Goal: Book appointment/travel/reservation

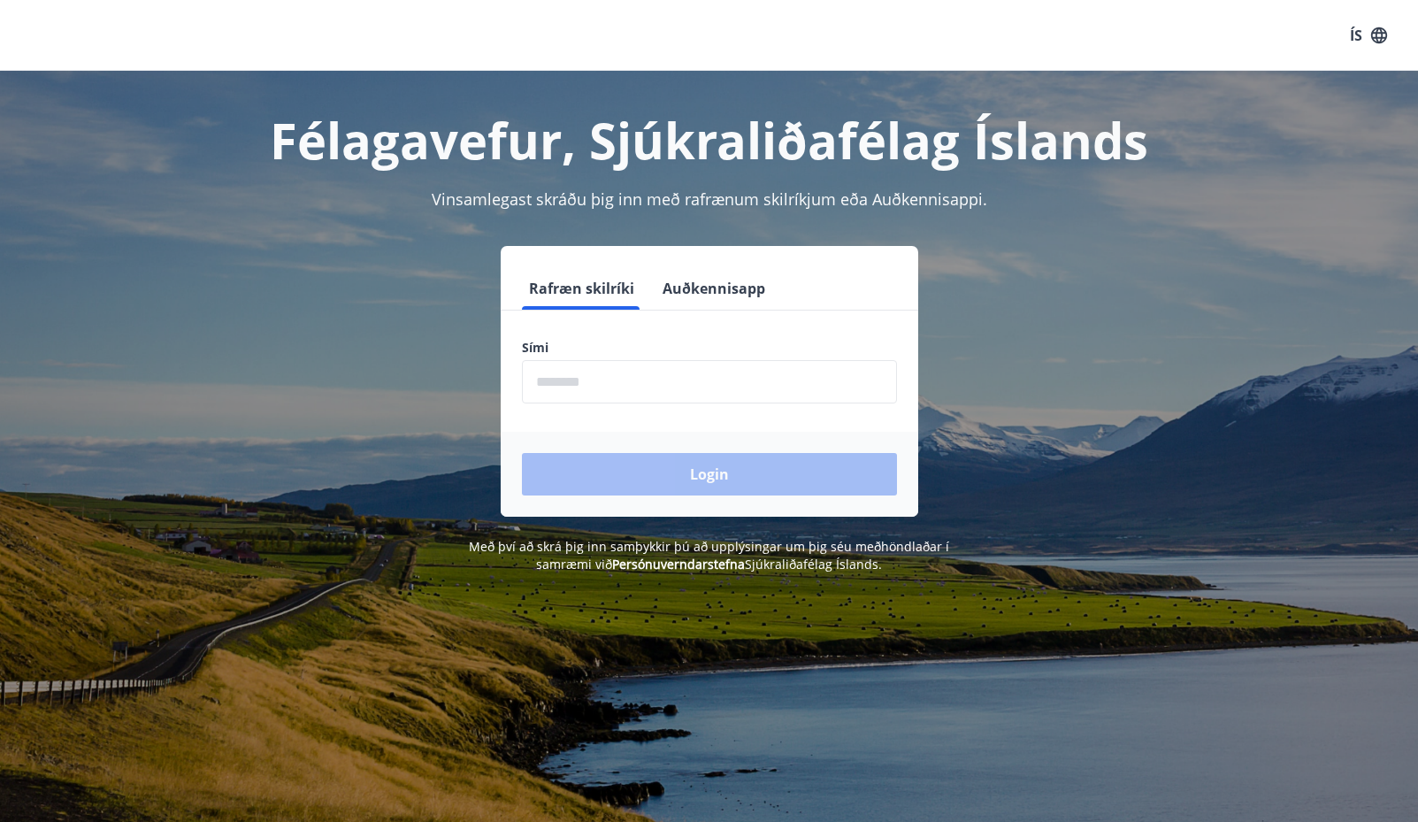
click at [663, 386] on input "phone" at bounding box center [709, 381] width 375 height 43
click at [664, 387] on input "phone" at bounding box center [709, 381] width 375 height 43
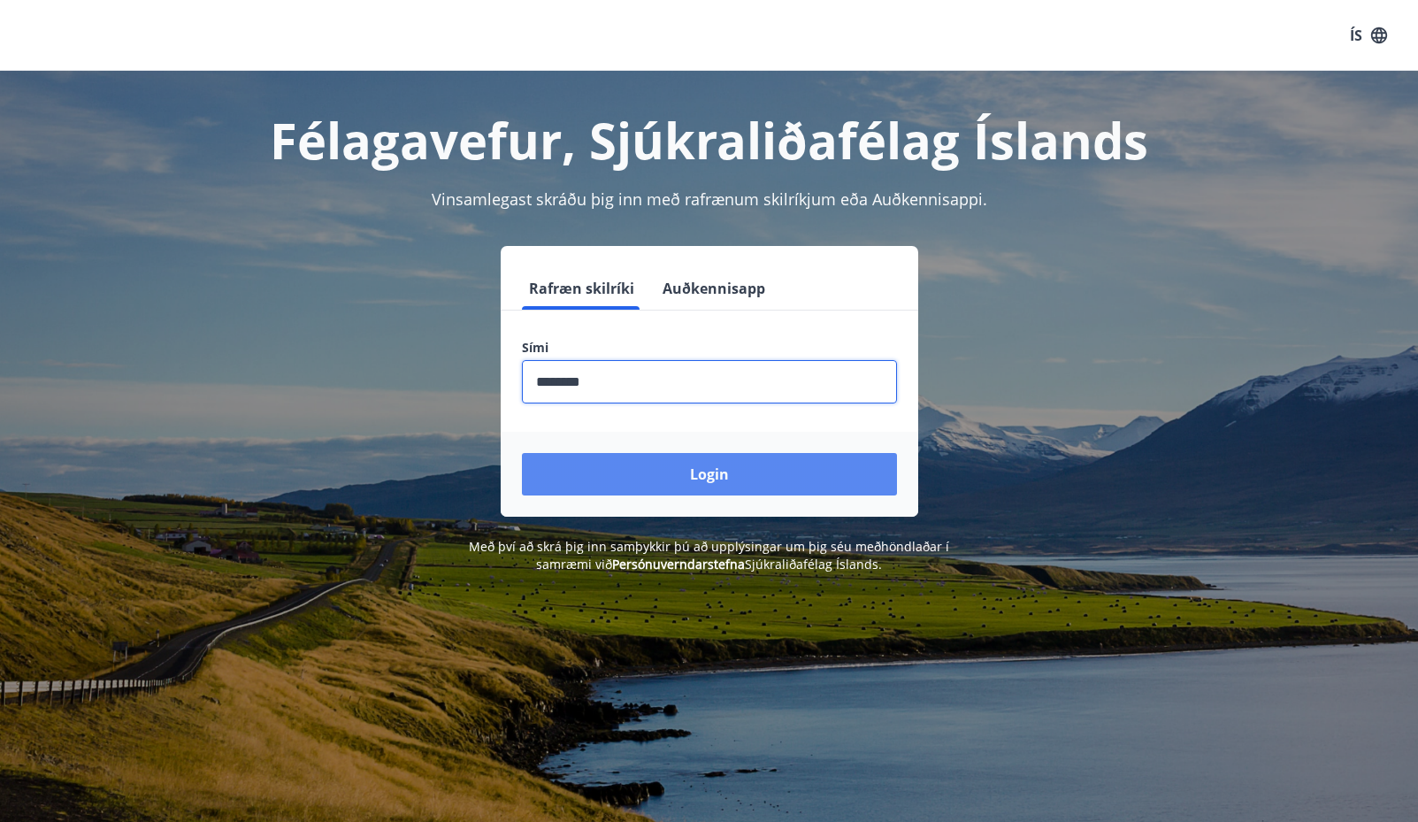
type input "********"
click at [673, 473] on button "Login" at bounding box center [709, 474] width 375 height 42
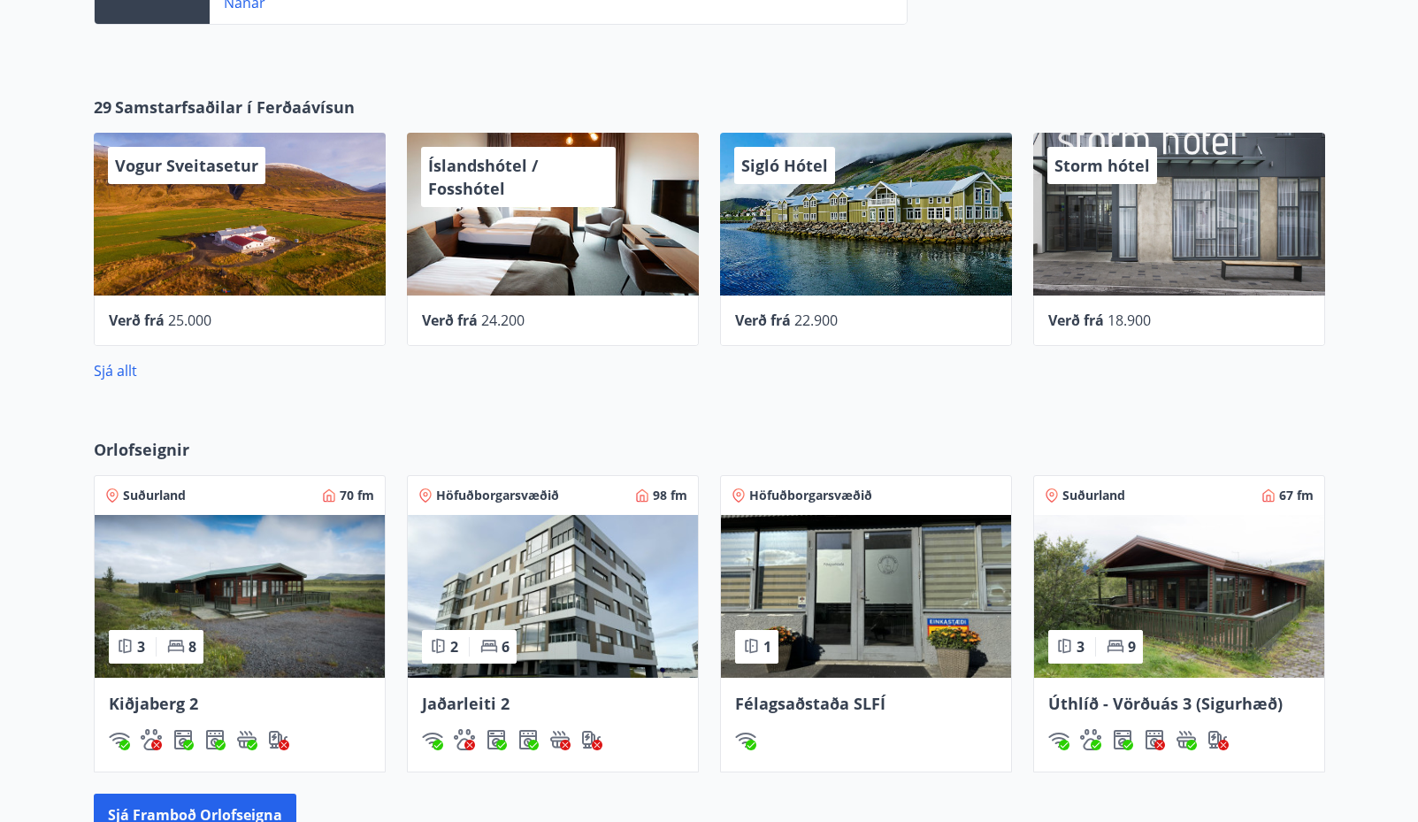
scroll to position [815, 0]
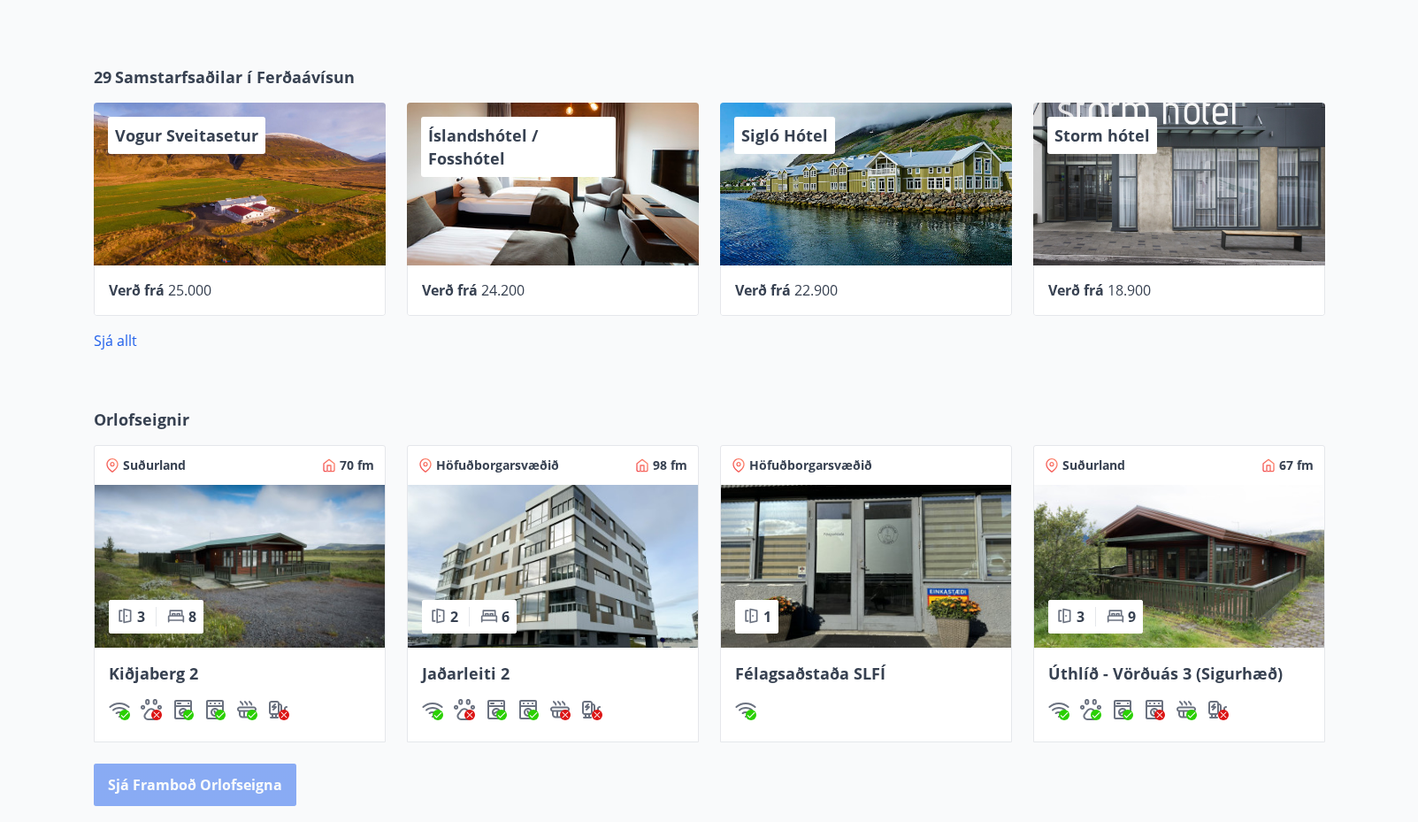
click at [256, 793] on button "Sjá framboð orlofseigna" at bounding box center [195, 784] width 203 height 42
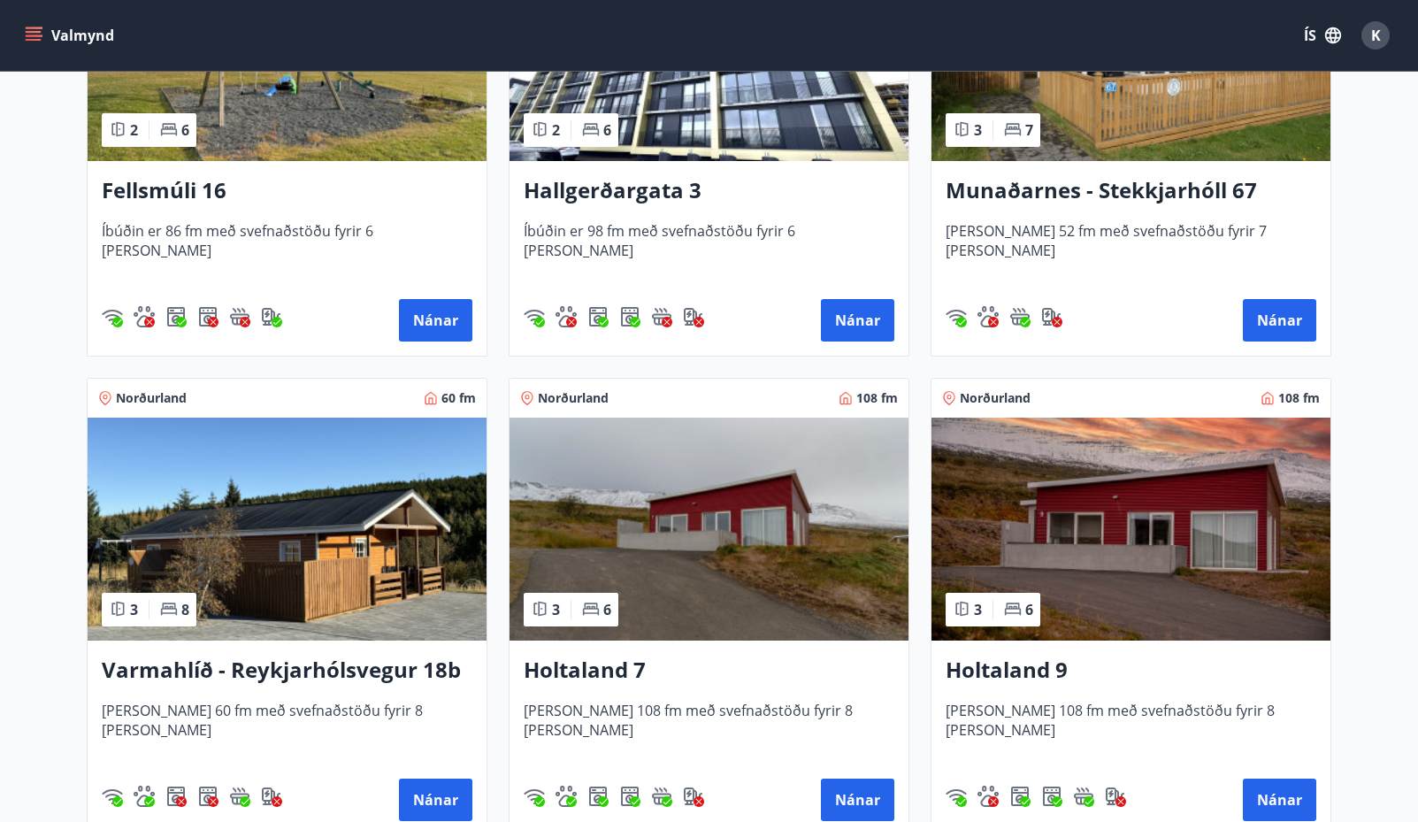
scroll to position [2035, 0]
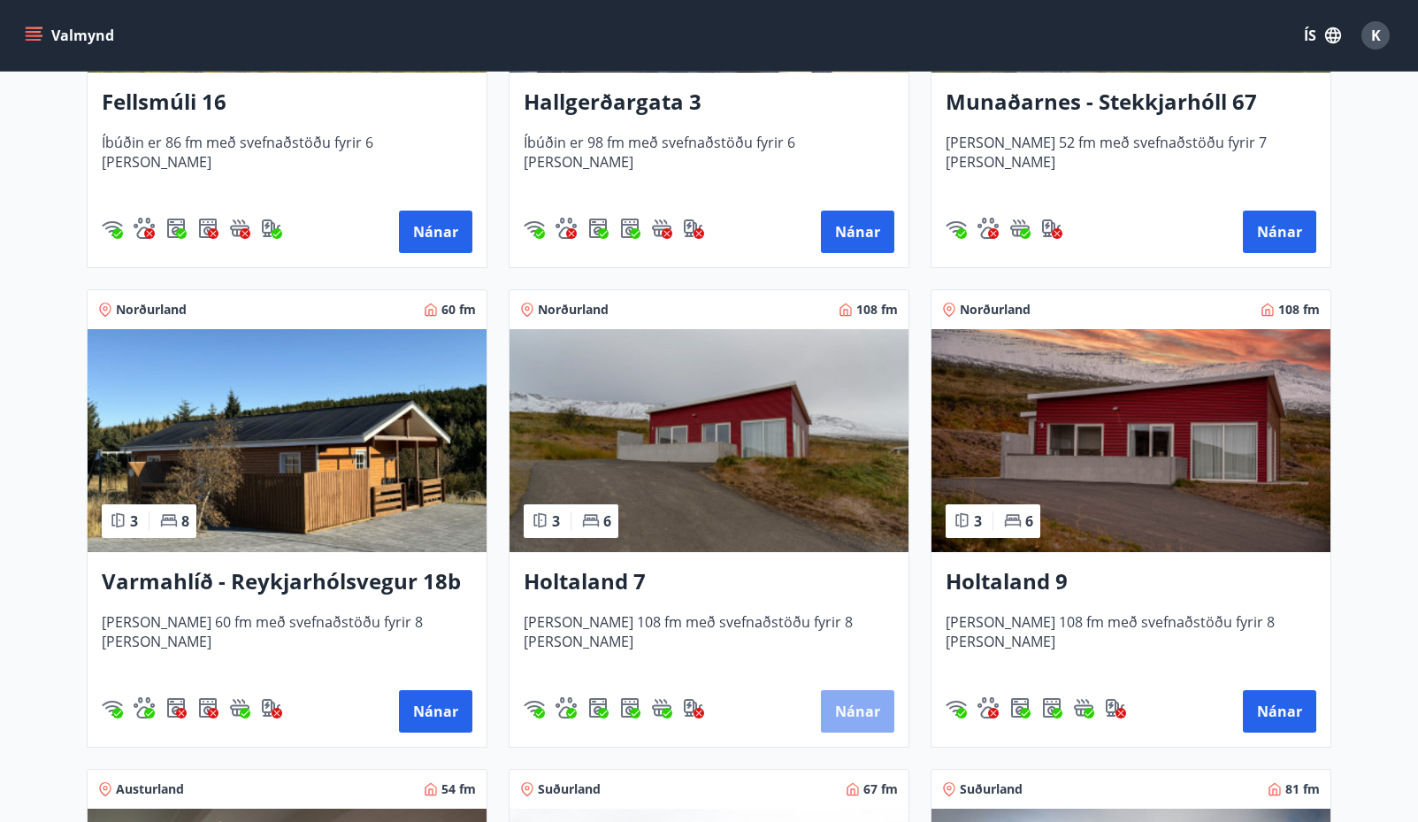
click at [858, 724] on button "Nánar" at bounding box center [857, 711] width 73 height 42
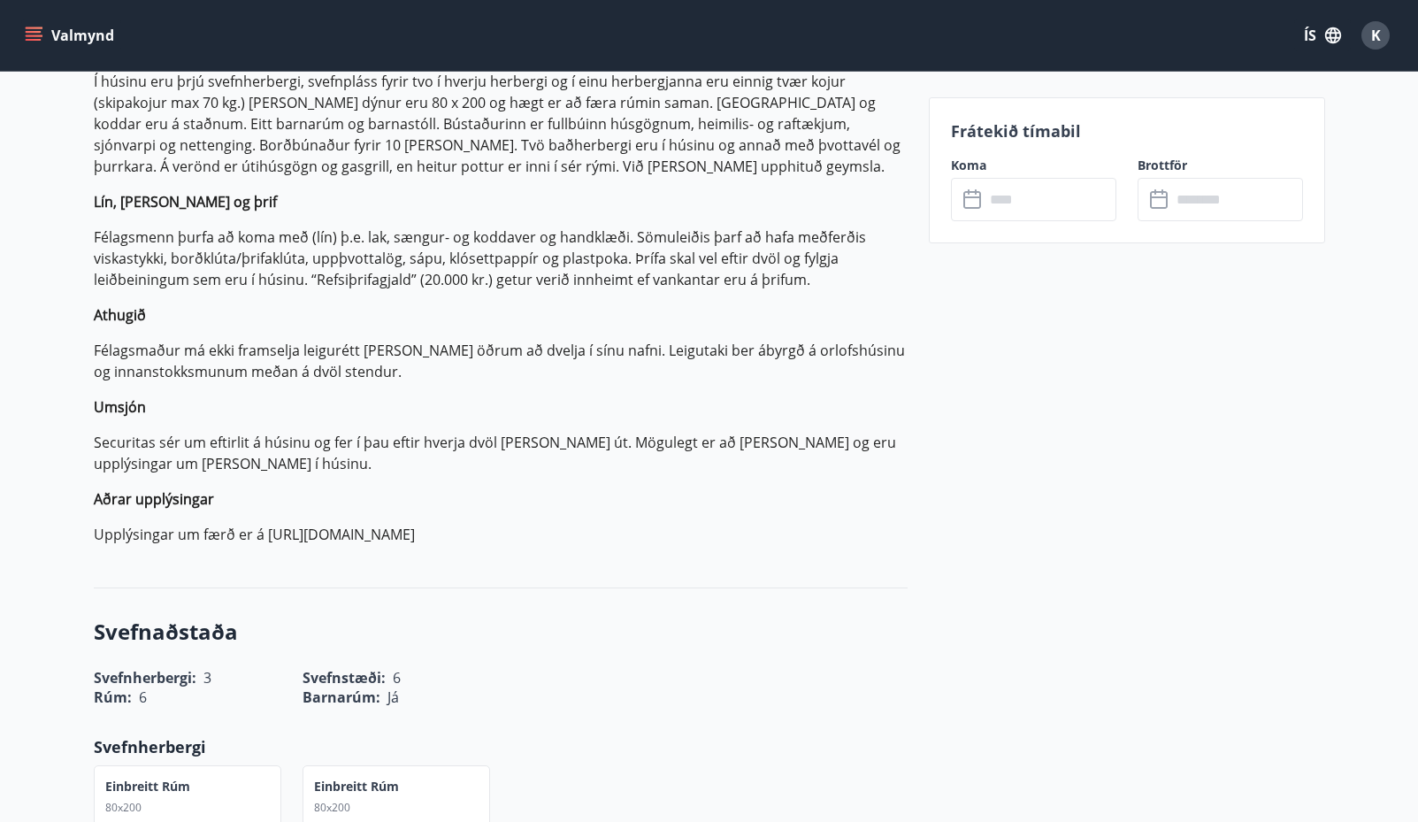
scroll to position [531, 0]
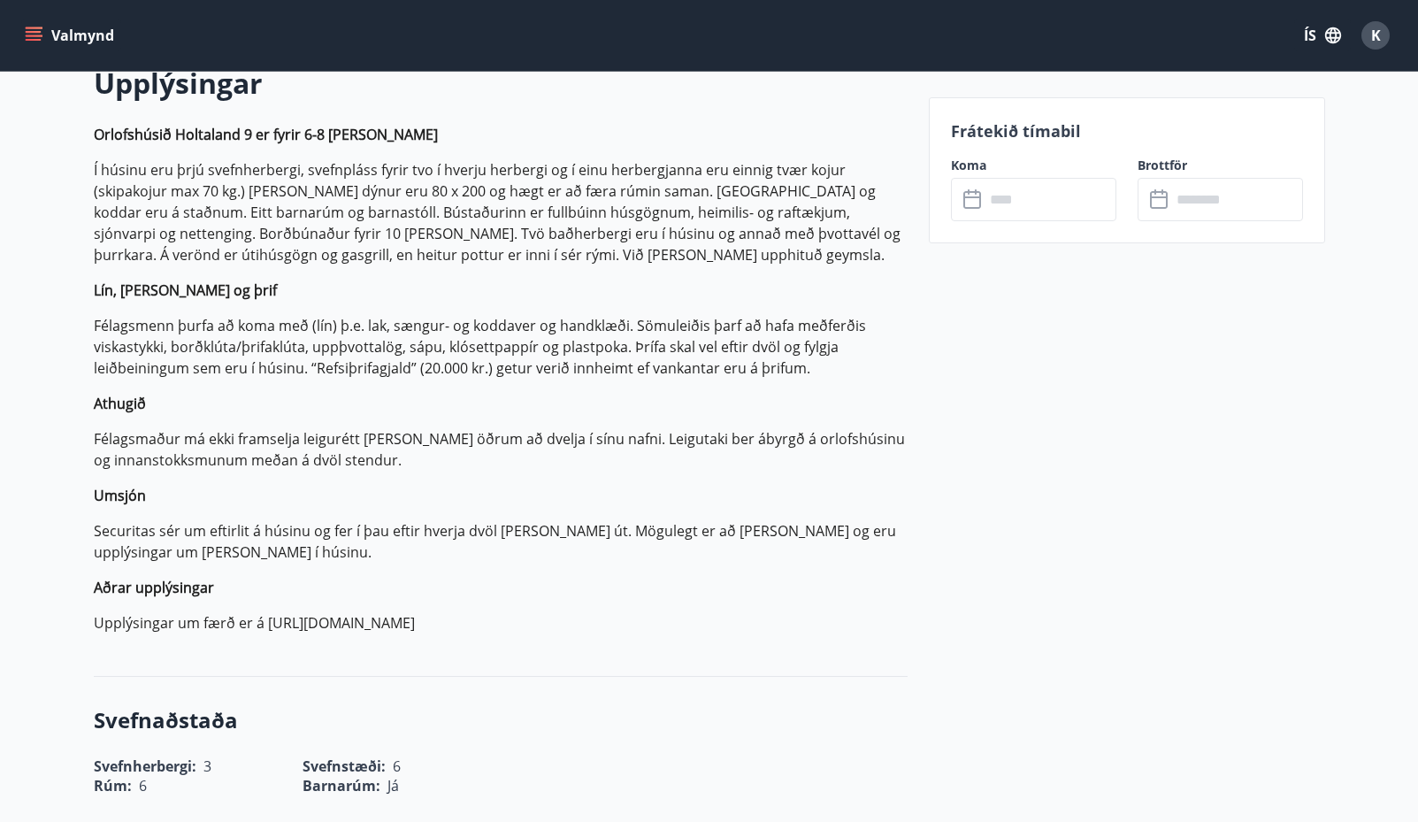
click at [1063, 206] on input "text" at bounding box center [1051, 199] width 132 height 43
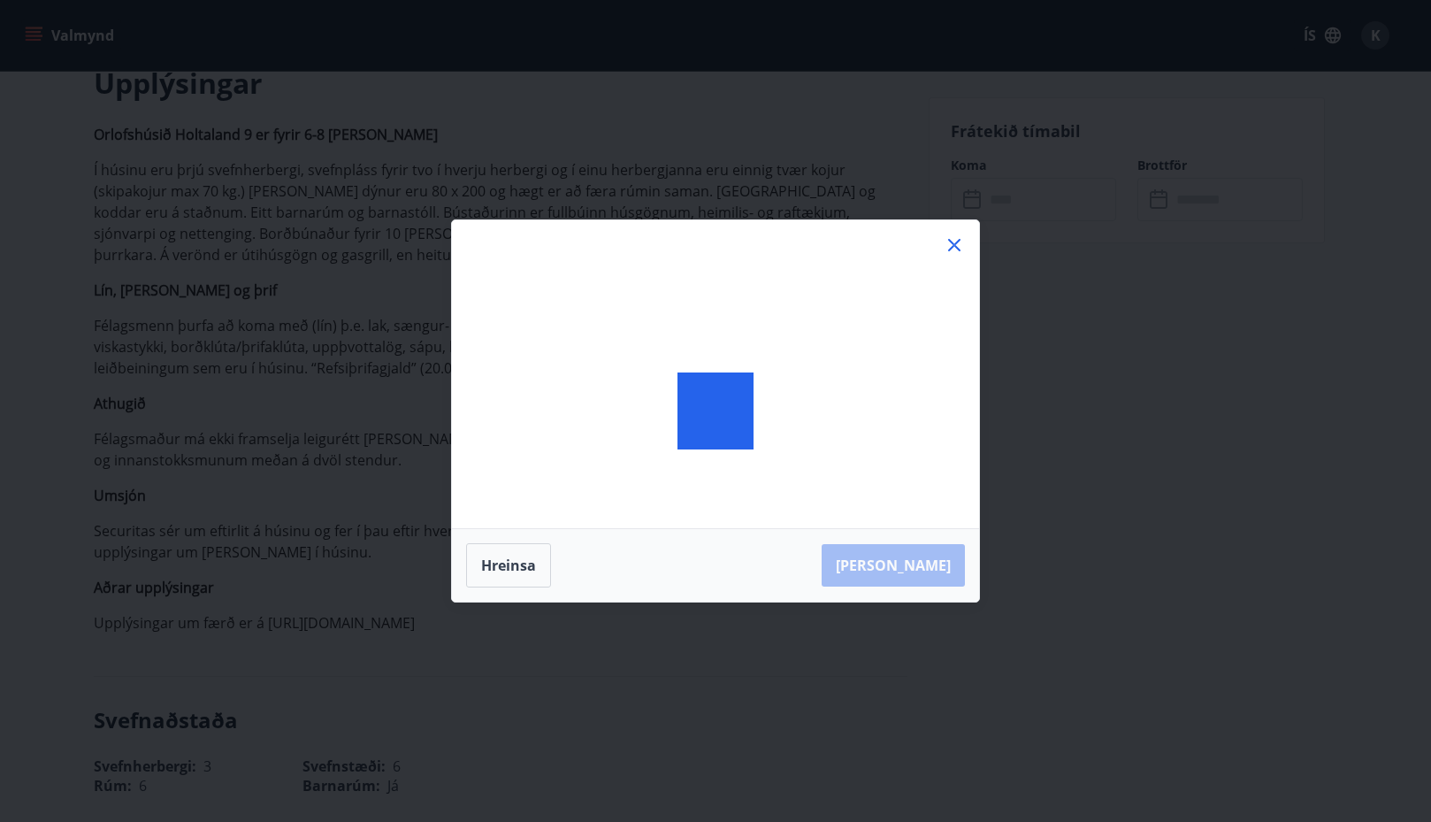
click at [972, 199] on div "[PERSON_NAME]" at bounding box center [715, 411] width 1431 height 822
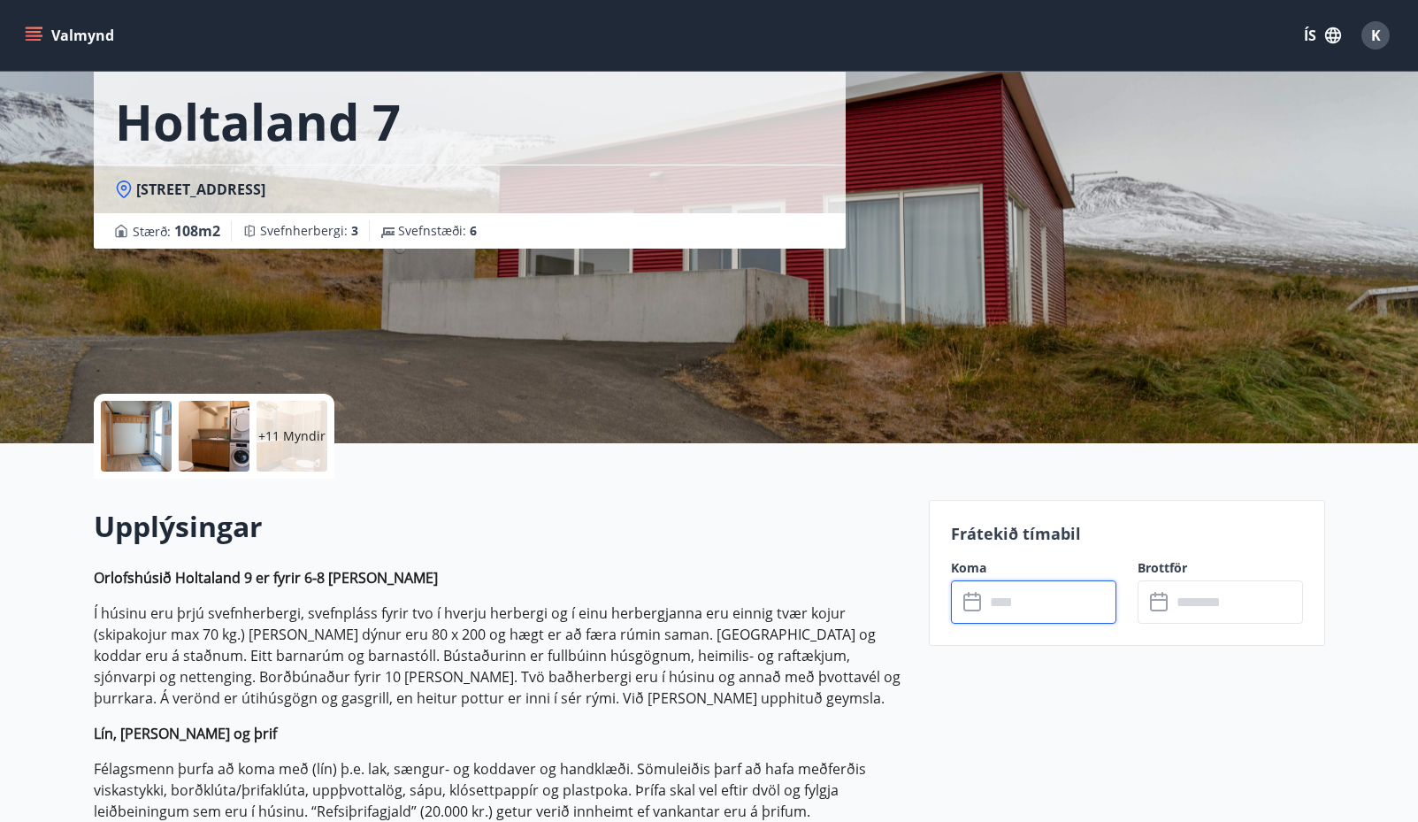
scroll to position [0, 0]
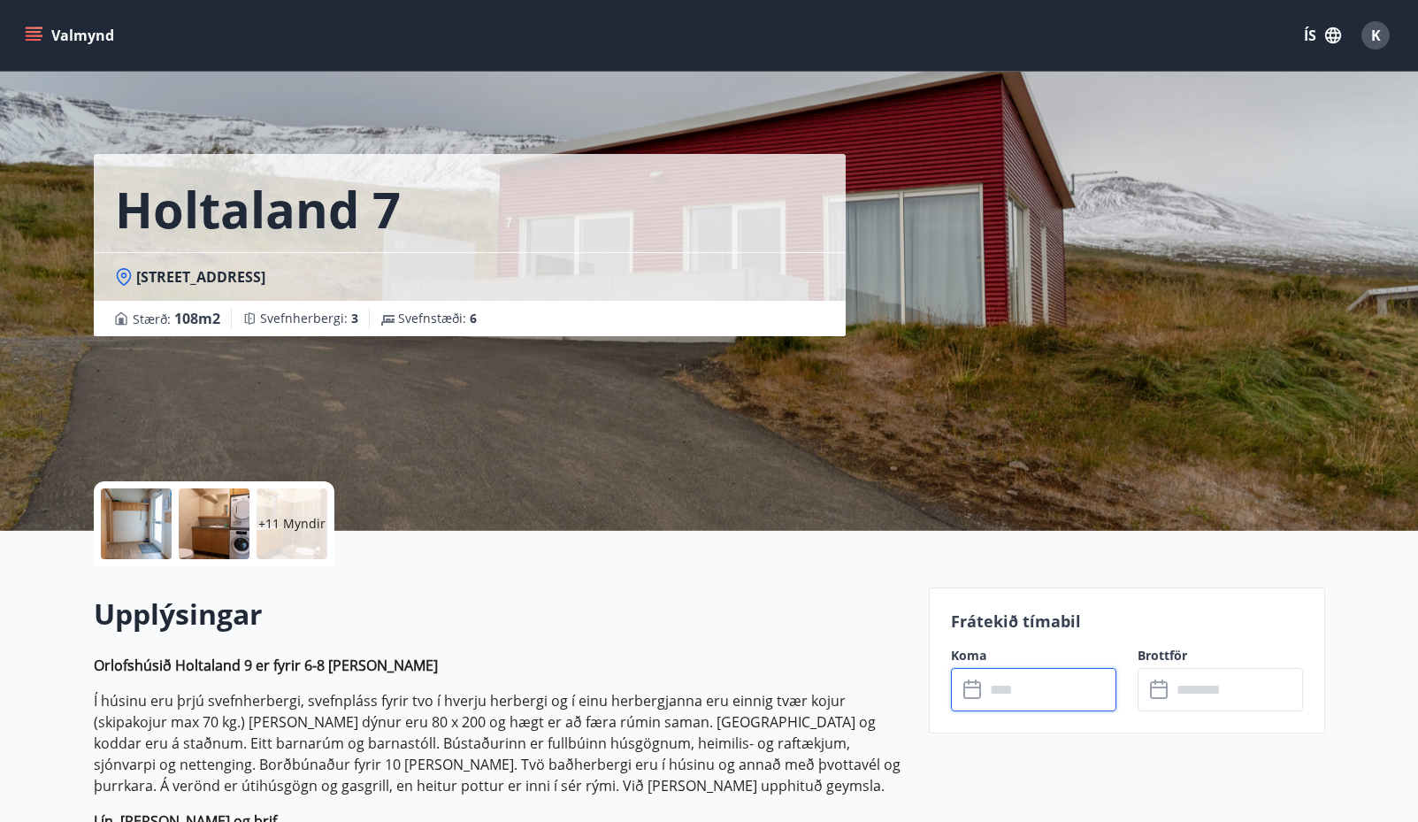
click at [1022, 694] on input "text" at bounding box center [1051, 689] width 132 height 43
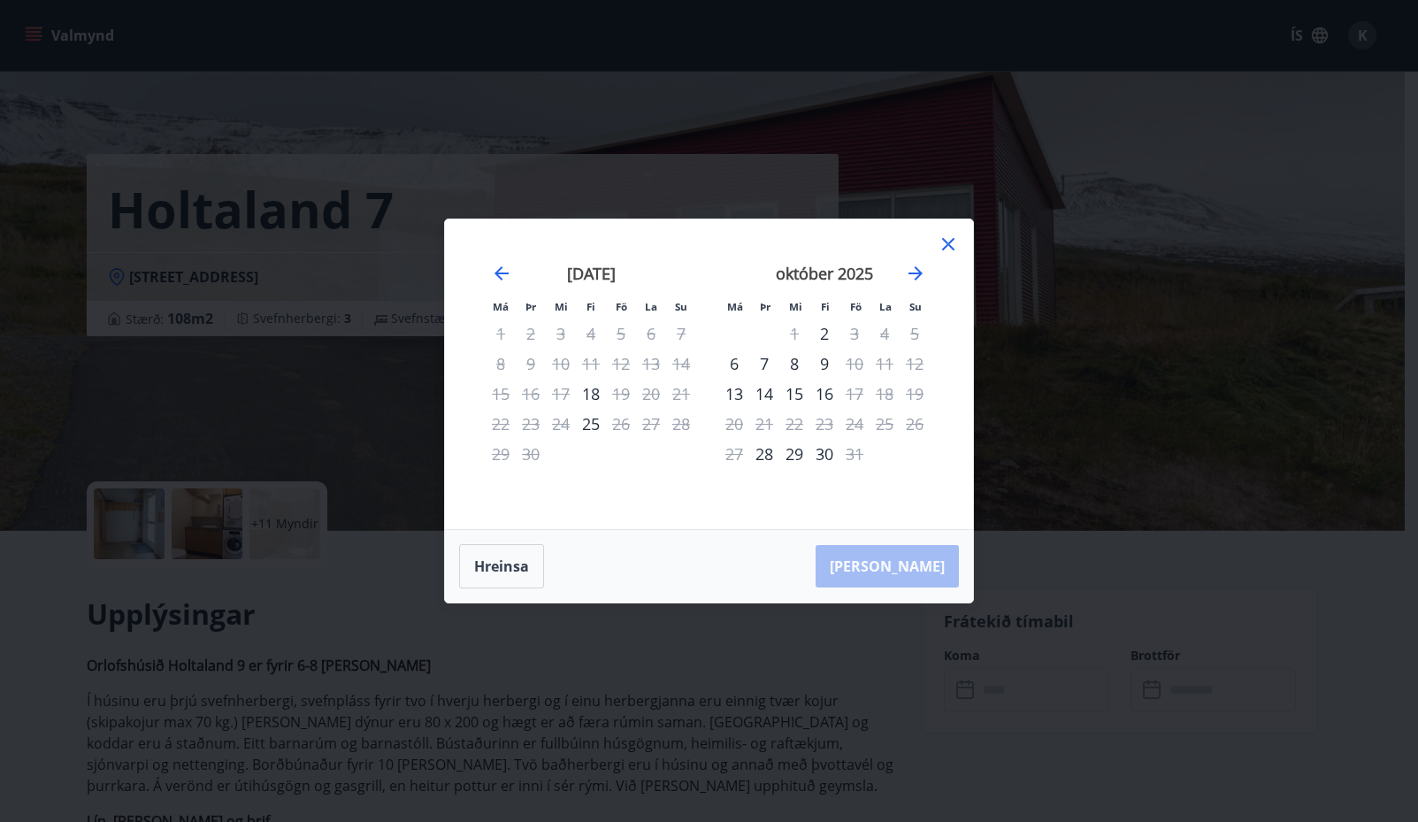
scroll to position [1062, 0]
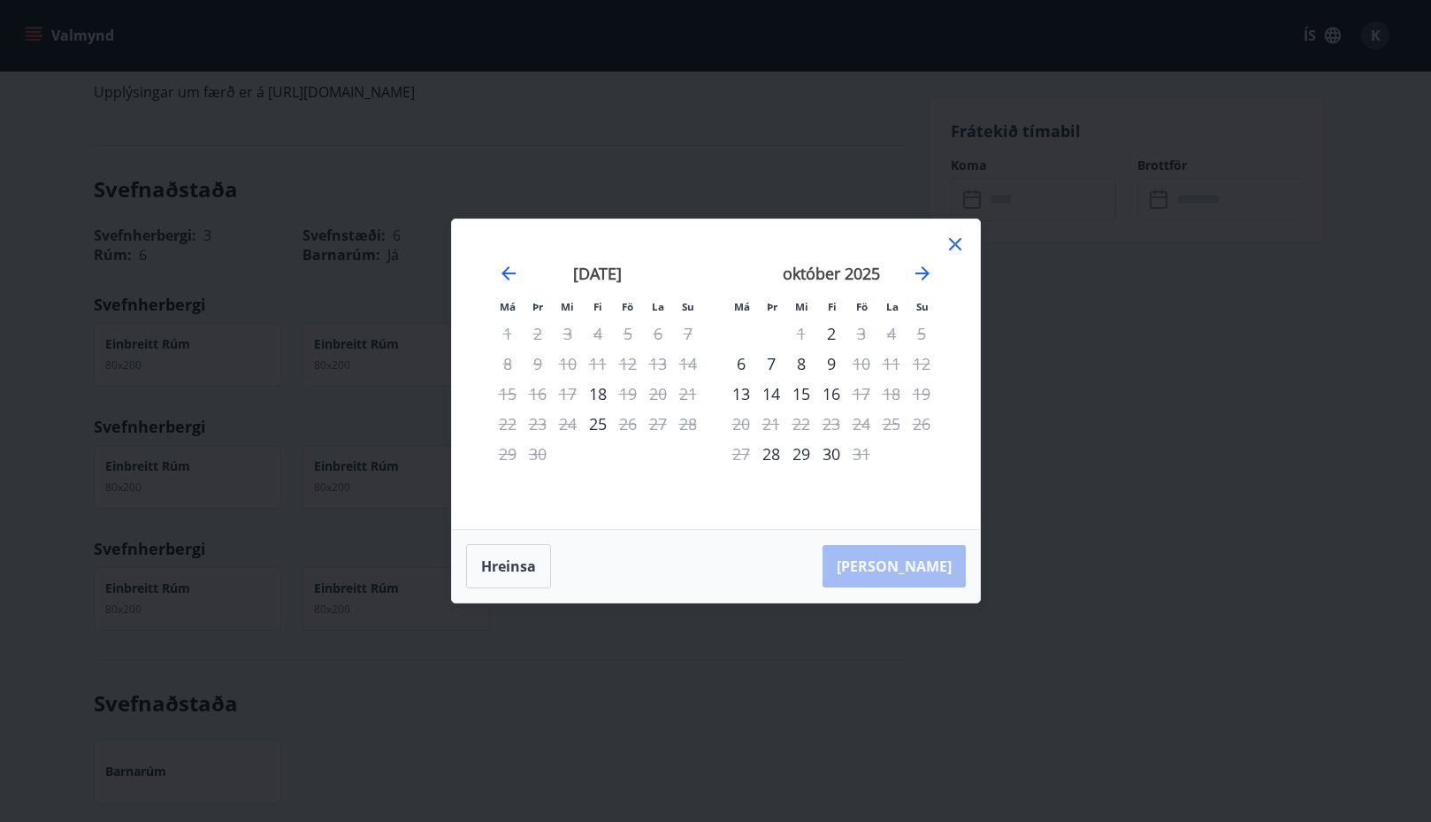
click at [957, 242] on icon at bounding box center [955, 244] width 12 height 12
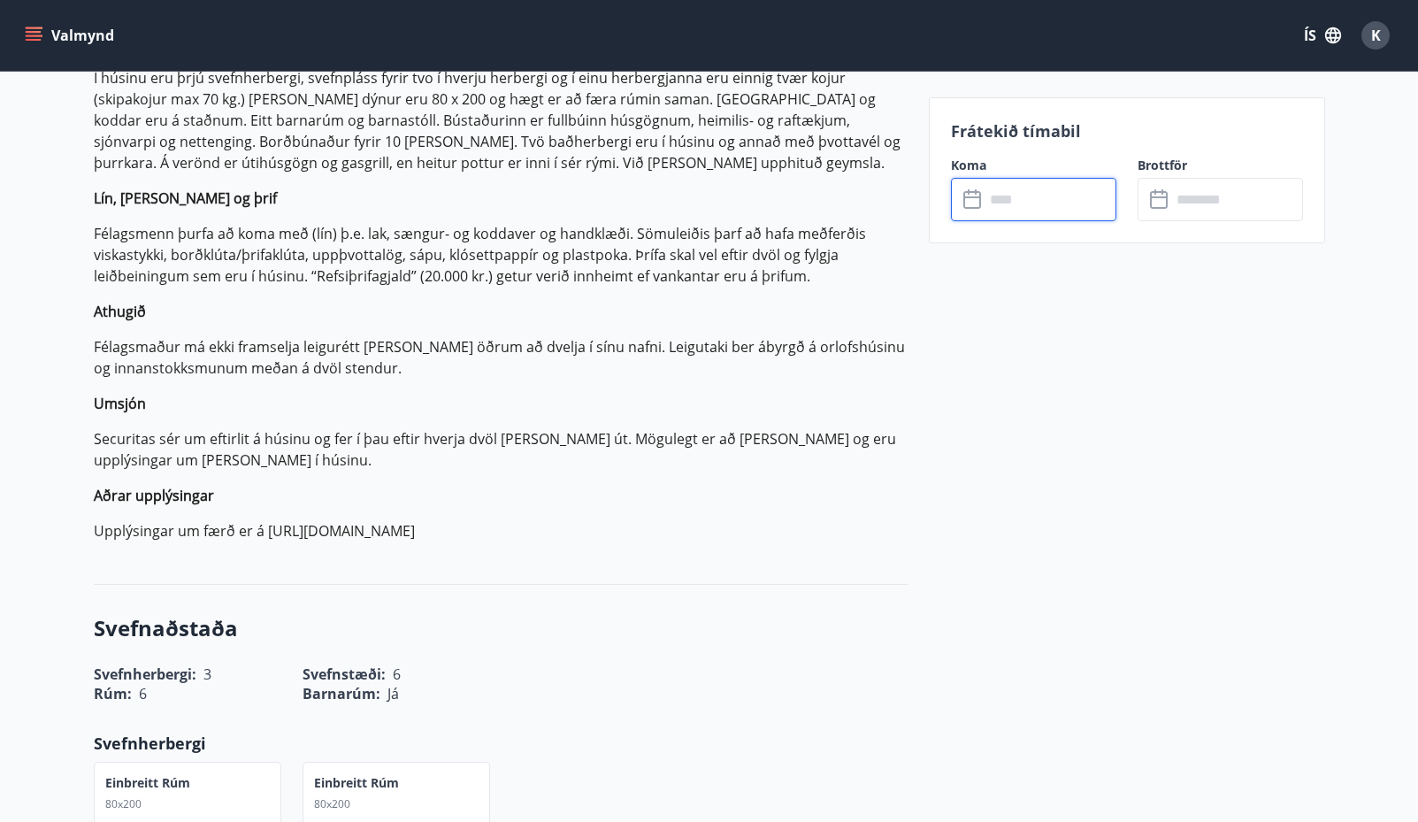
scroll to position [619, 0]
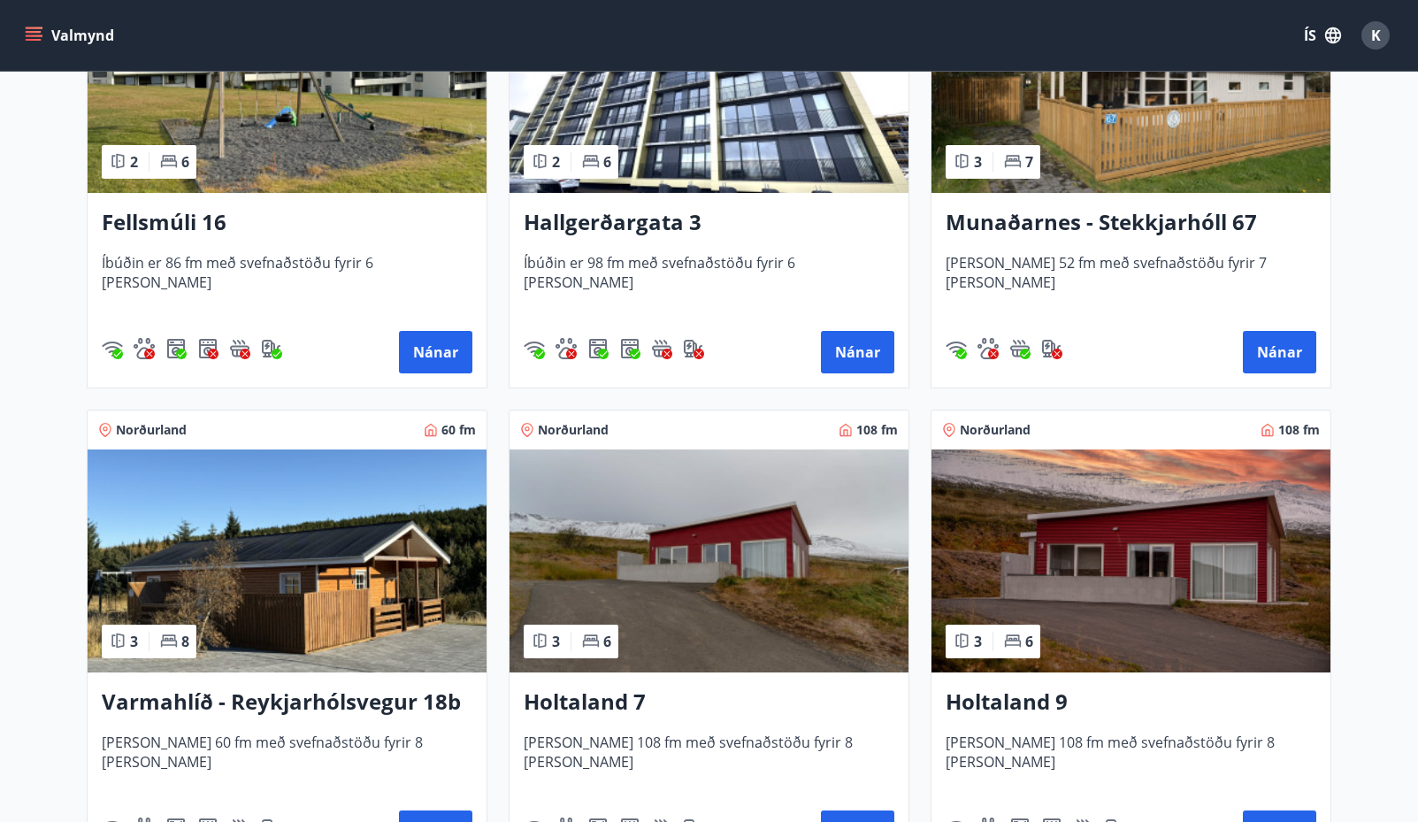
scroll to position [1946, 0]
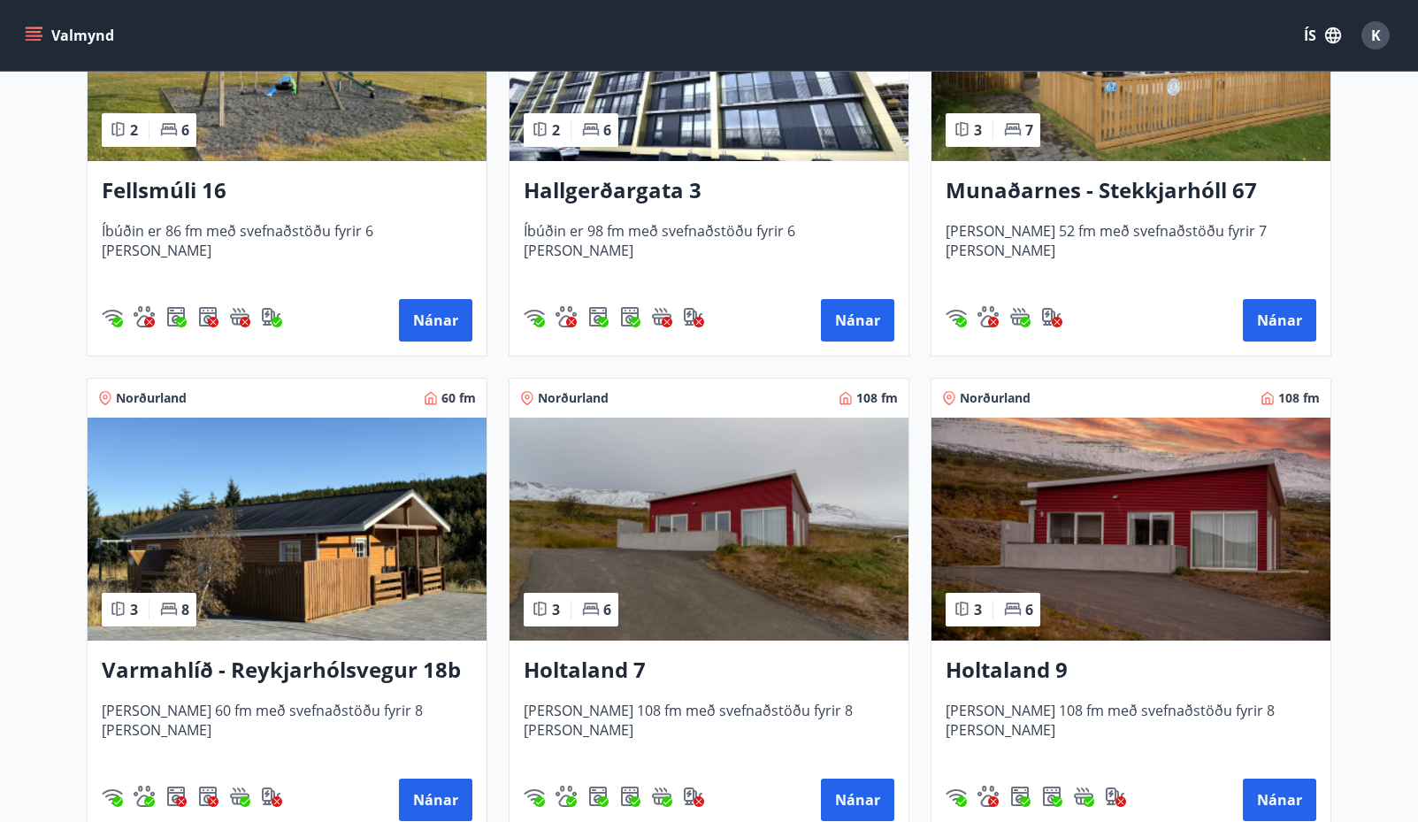
click at [1099, 516] on img at bounding box center [1130, 529] width 399 height 223
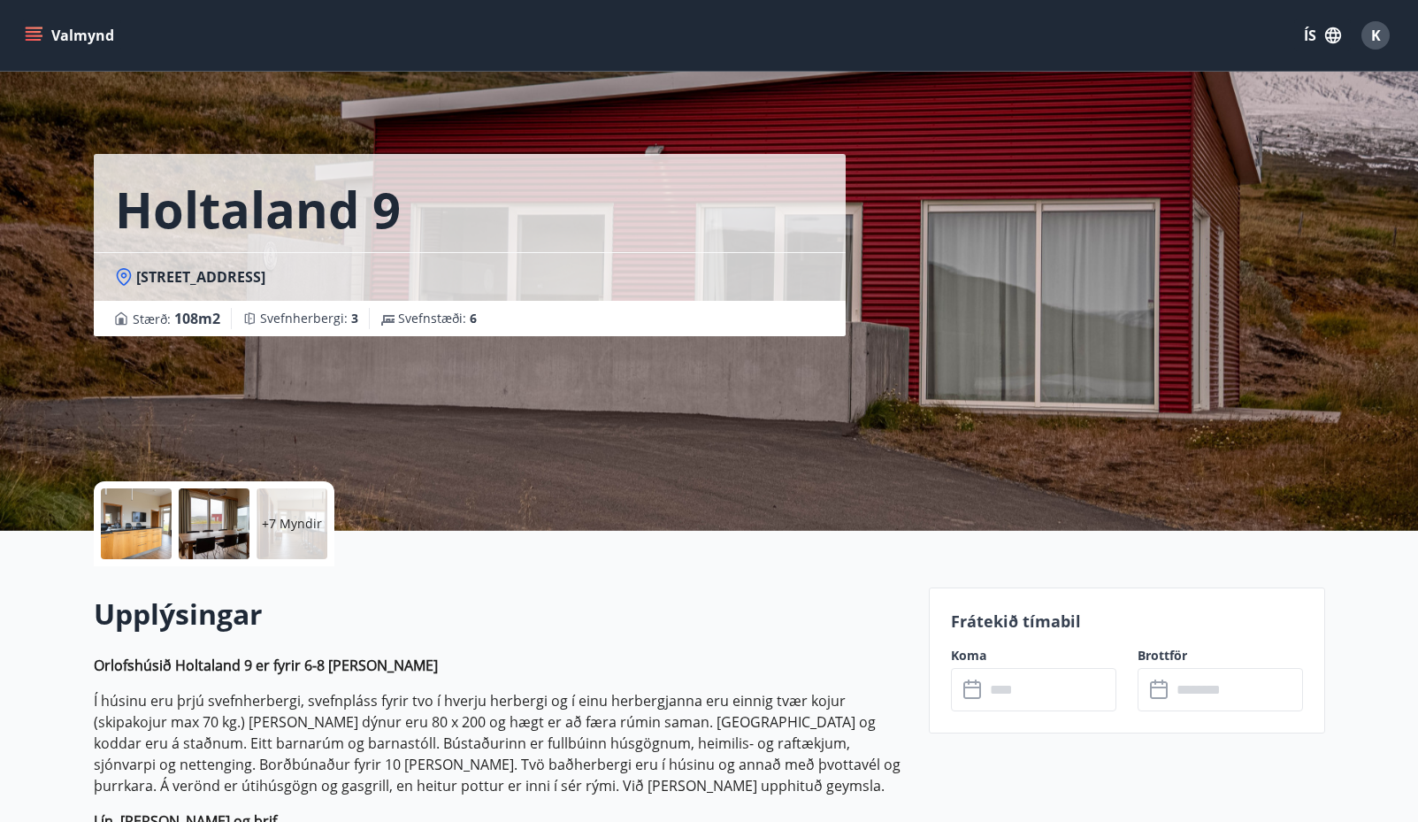
click at [982, 693] on icon at bounding box center [973, 689] width 21 height 21
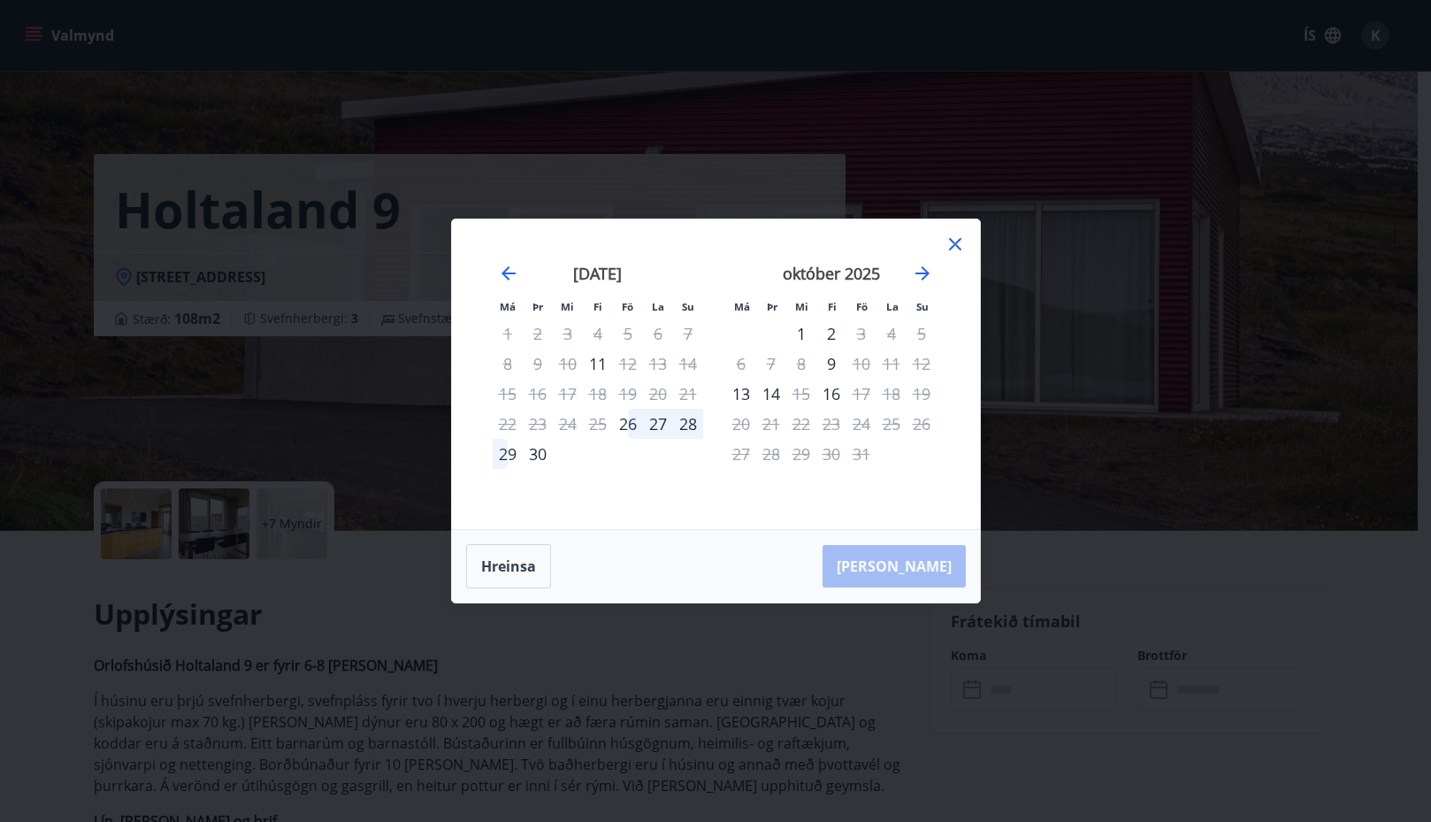
click at [961, 235] on icon at bounding box center [955, 244] width 21 height 21
